Goal: Information Seeking & Learning: Learn about a topic

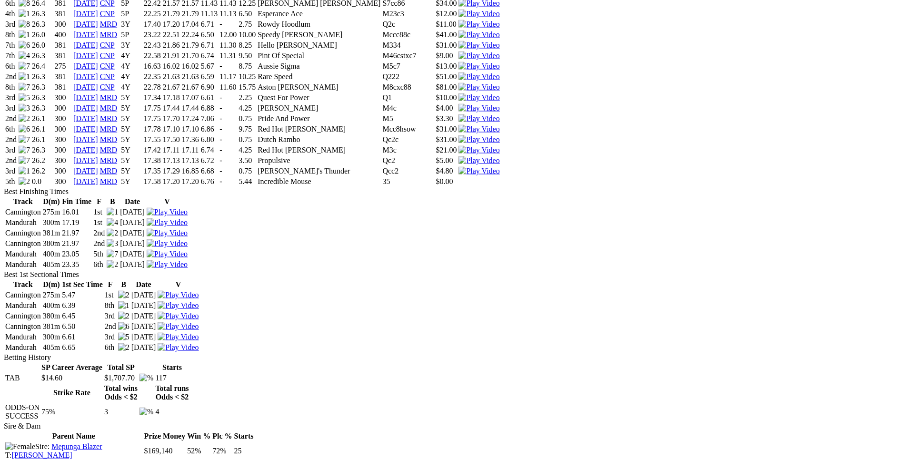
scroll to position [1799, 0]
drag, startPoint x: 220, startPoint y: 172, endPoint x: 563, endPoint y: 178, distance: 343.4
click at [501, 123] on tr "2nd 26.1 300 [DATE] MRD 5Y 17.75 17.70 17.24 7.06 - 0.75 Pride And Power M5 $3.…" at bounding box center [253, 118] width 496 height 10
click at [500, 122] on img at bounding box center [479, 118] width 41 height 9
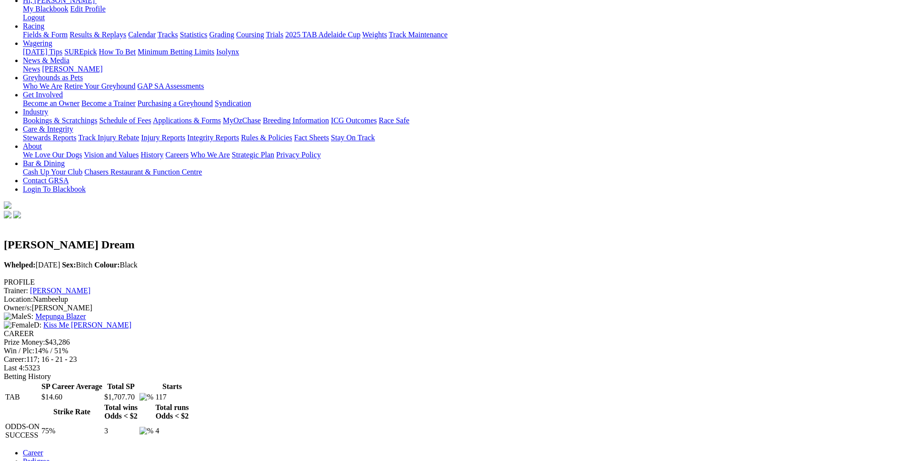
scroll to position [0, 0]
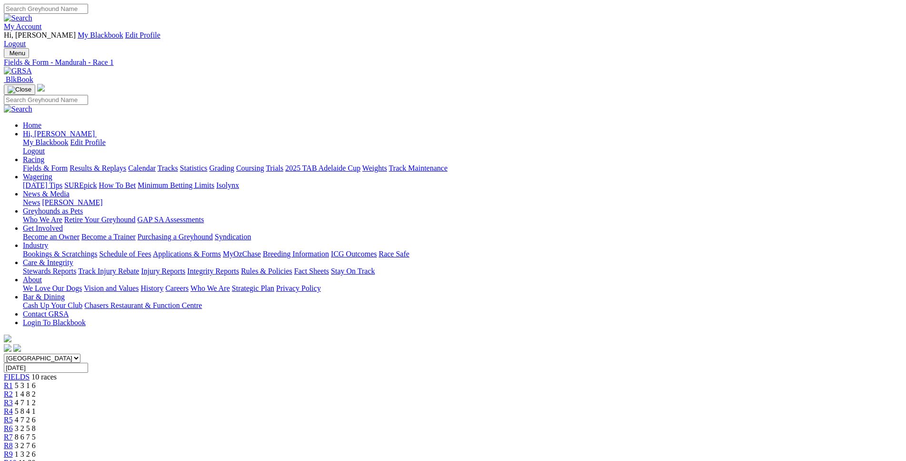
click at [36, 407] on span "5 8 4 1" at bounding box center [25, 411] width 21 height 8
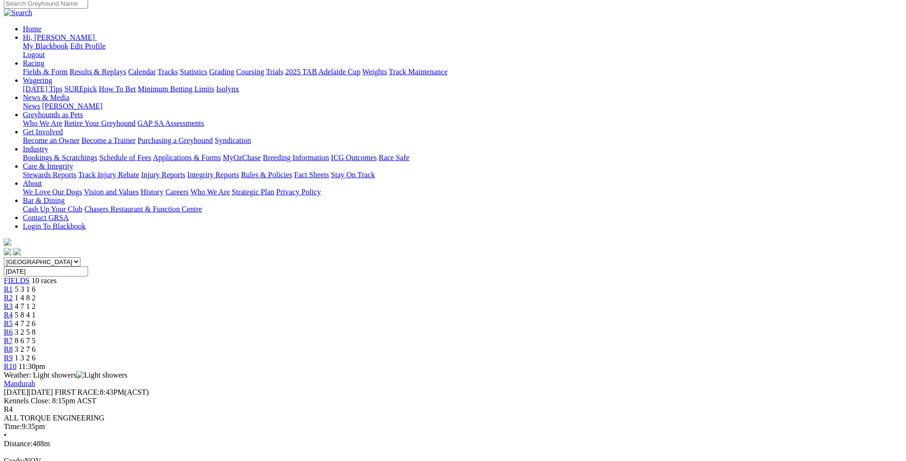
scroll to position [97, 0]
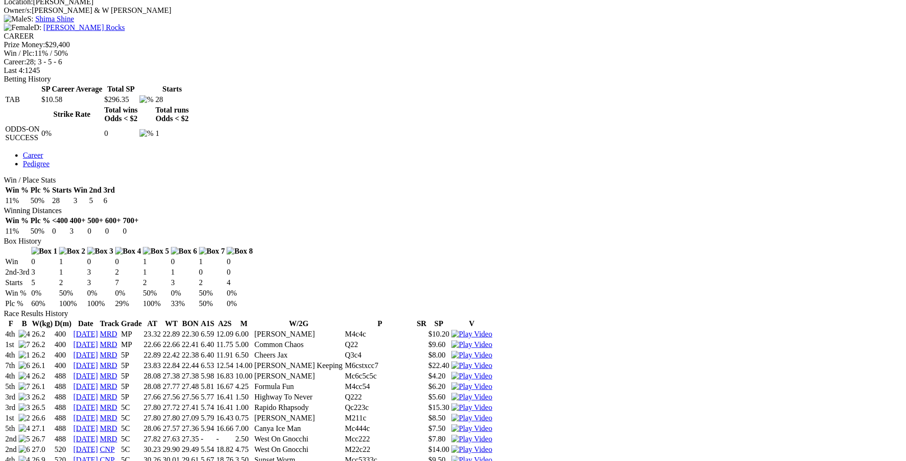
scroll to position [435, 0]
